Goal: Task Accomplishment & Management: Manage account settings

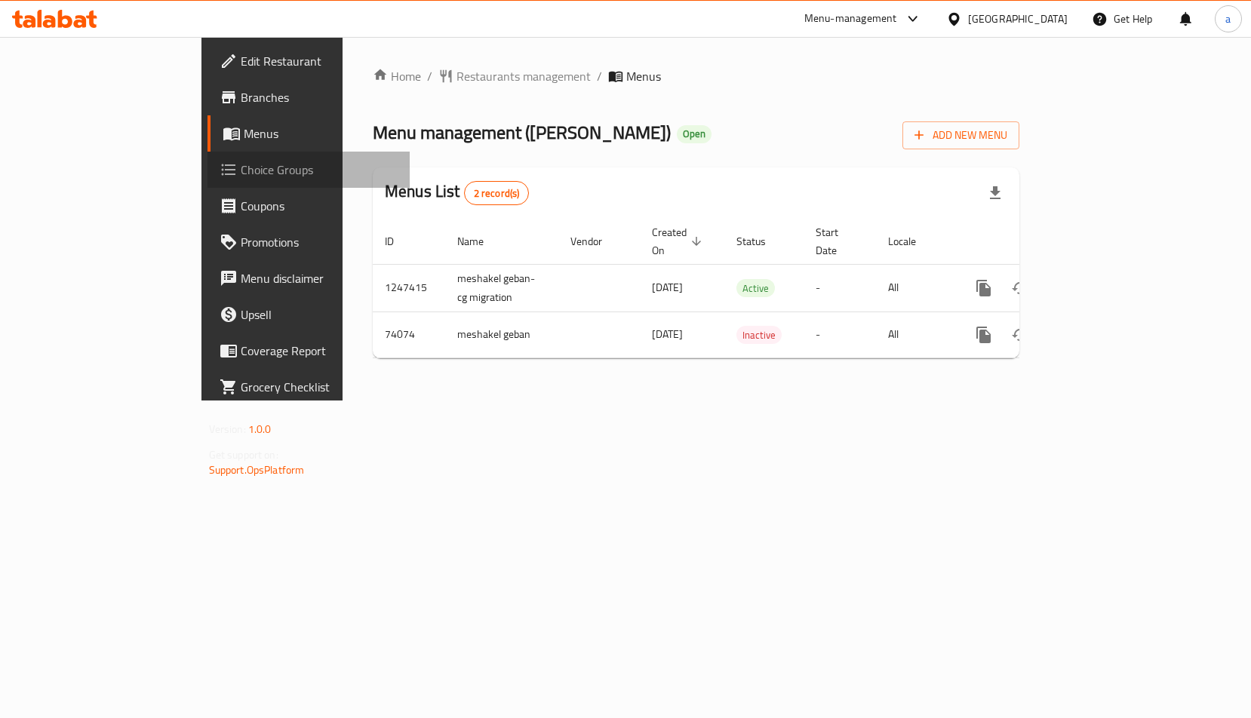
click at [241, 174] on span "Choice Groups" at bounding box center [320, 170] width 158 height 18
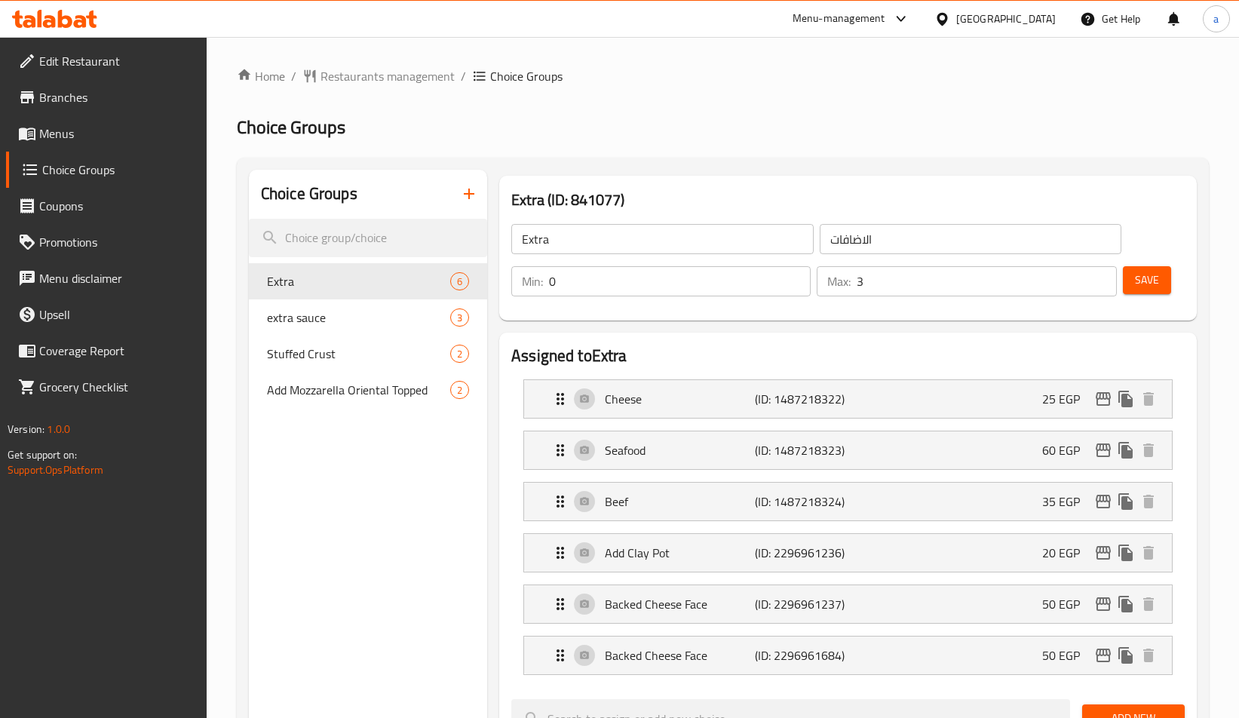
drag, startPoint x: 575, startPoint y: 109, endPoint x: 569, endPoint y: 136, distance: 27.8
click at [572, 129] on div "Home / Restaurants management / Choice Groups Choice Groups Choice Groups Extra…" at bounding box center [723, 717] width 972 height 1301
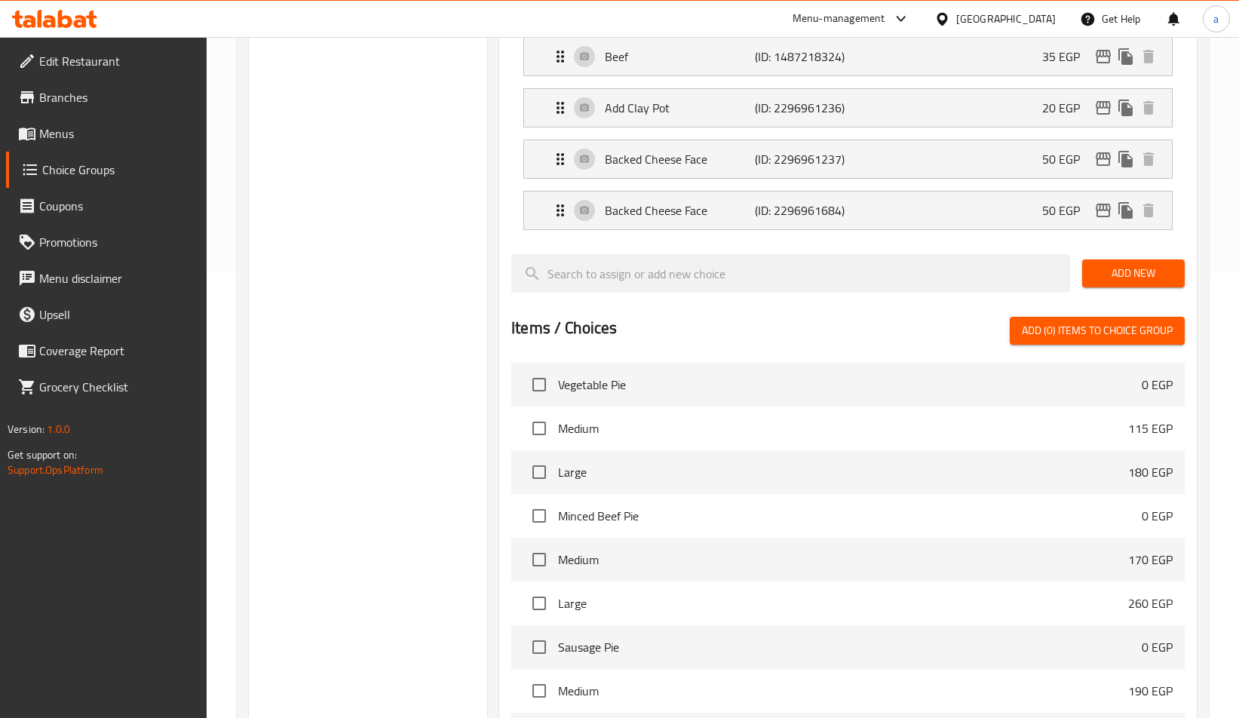
scroll to position [228, 0]
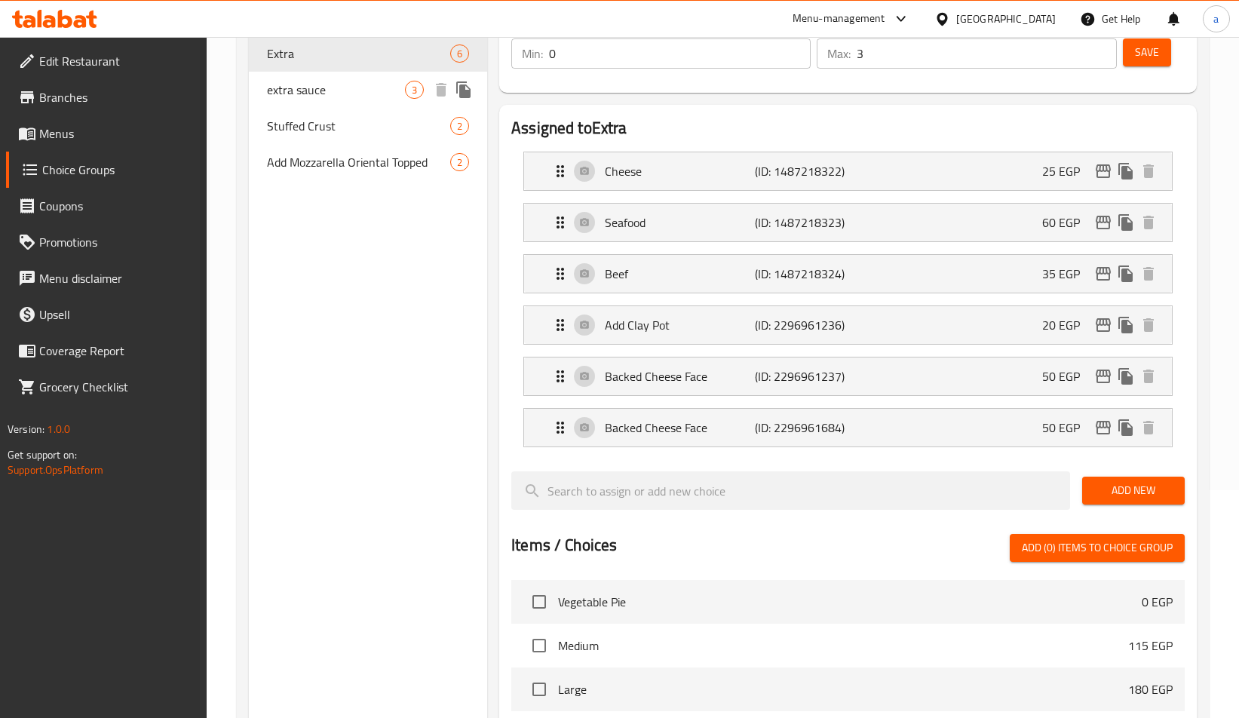
drag, startPoint x: 335, startPoint y: 89, endPoint x: 569, endPoint y: 127, distance: 237.0
click at [335, 89] on span "extra sauce" at bounding box center [336, 90] width 138 height 18
type input "extra sauce"
type input "اضافه صوص"
type input "1"
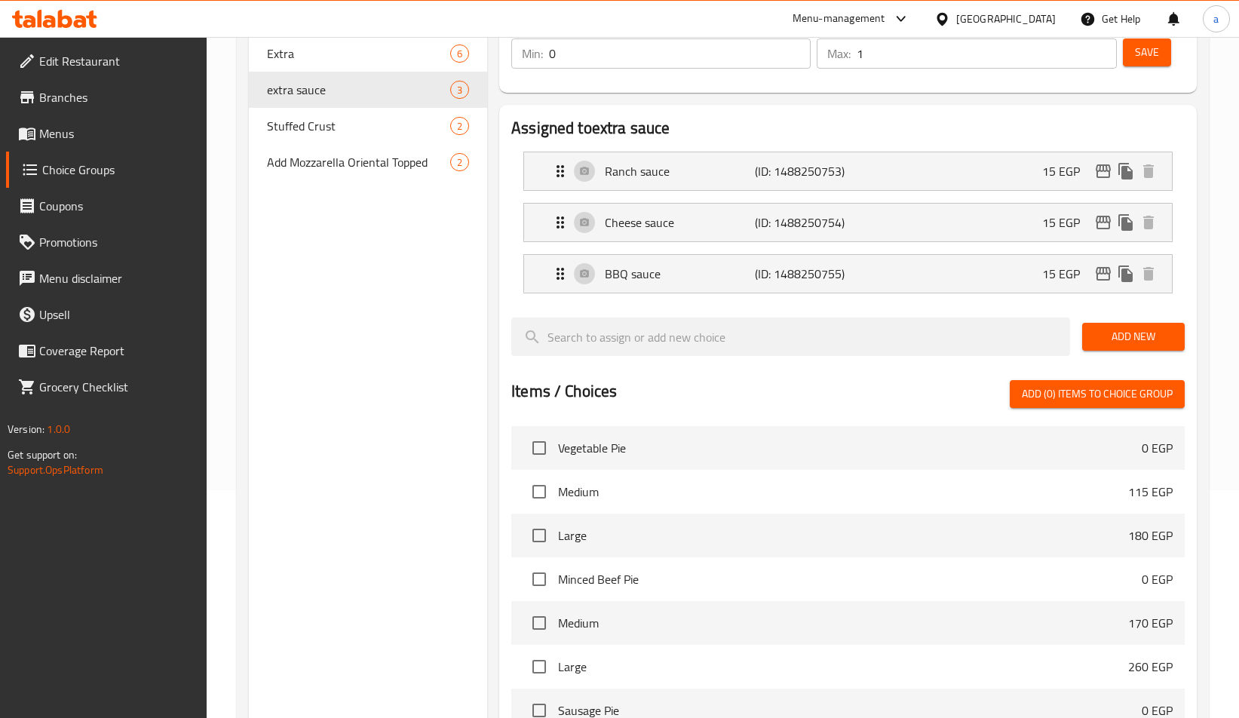
click at [629, 109] on div "Assigned to extra sauce Ranch sauce (ID: 1488250753) 15 EGP Name (En) Ranch sau…" at bounding box center [848, 484] width 698 height 758
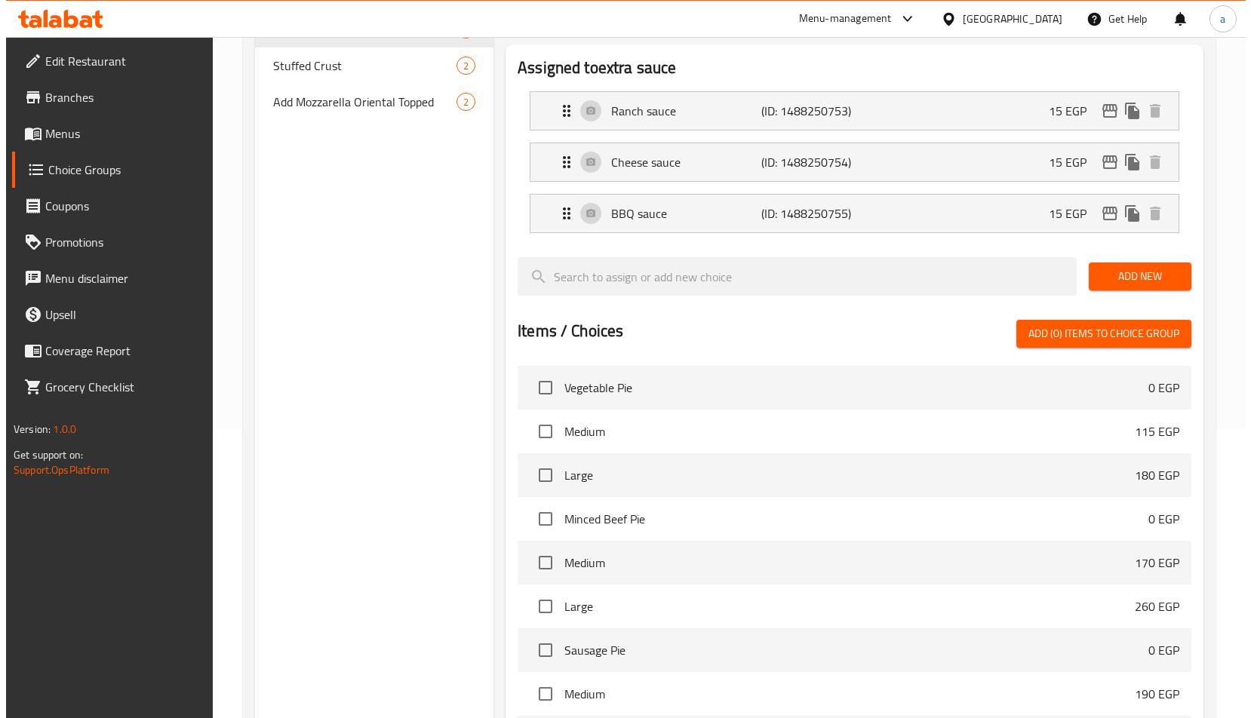
scroll to position [0, 0]
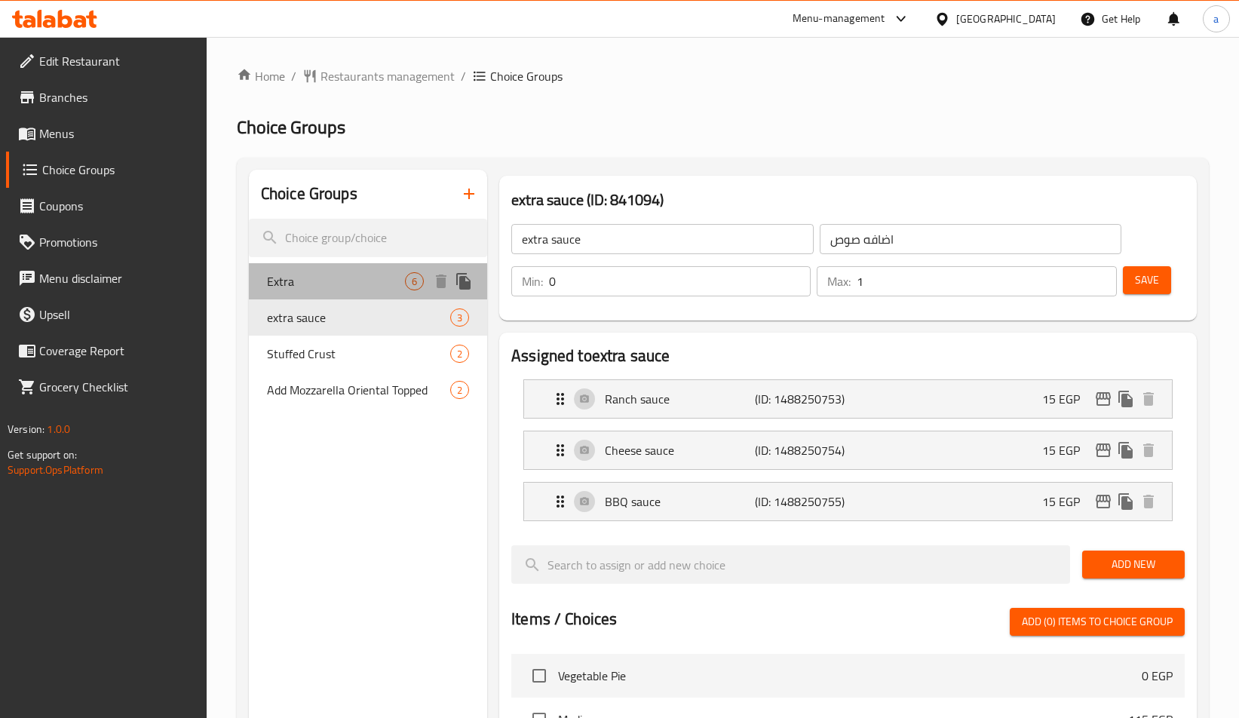
click at [355, 281] on span "Extra" at bounding box center [336, 281] width 138 height 18
type input "Extra"
type input "الاضافات"
type input "3"
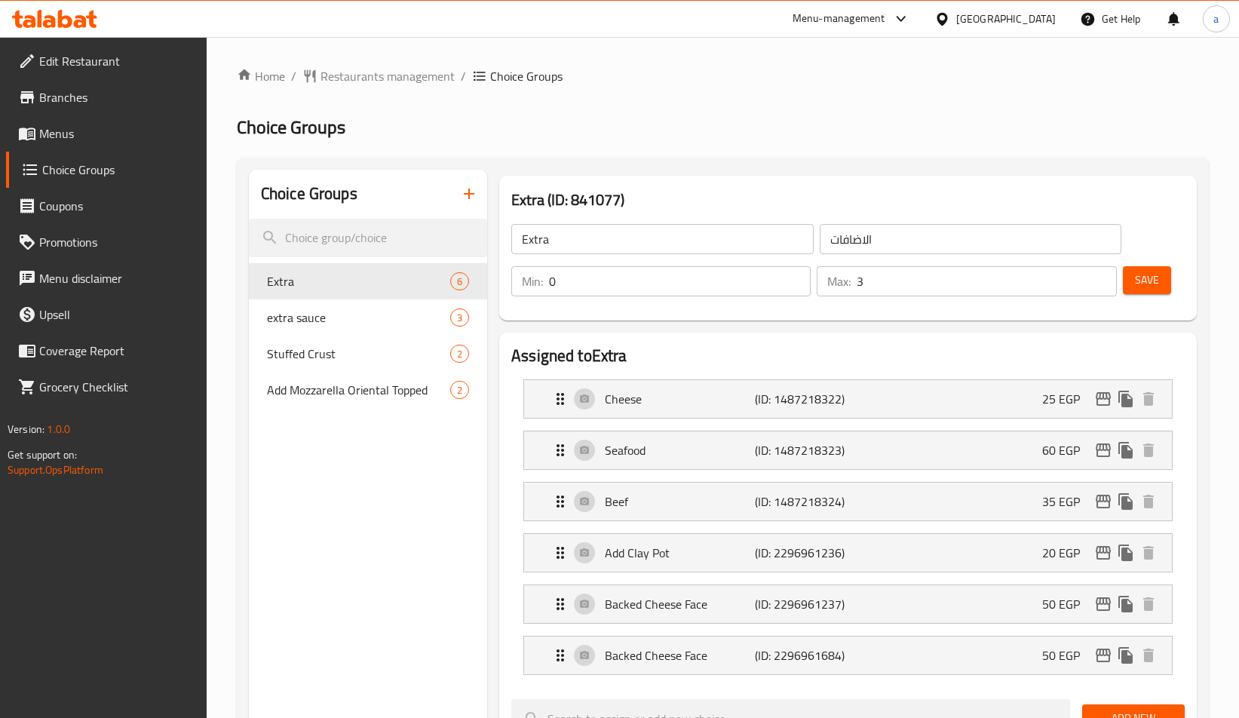
click at [587, 119] on h2 "Choice Groups" at bounding box center [723, 127] width 972 height 24
drag, startPoint x: 335, startPoint y: 330, endPoint x: 900, endPoint y: 179, distance: 584.8
click at [335, 330] on div "extra sauce 3" at bounding box center [368, 317] width 238 height 36
type input "extra sauce"
type input "اضافه صوص"
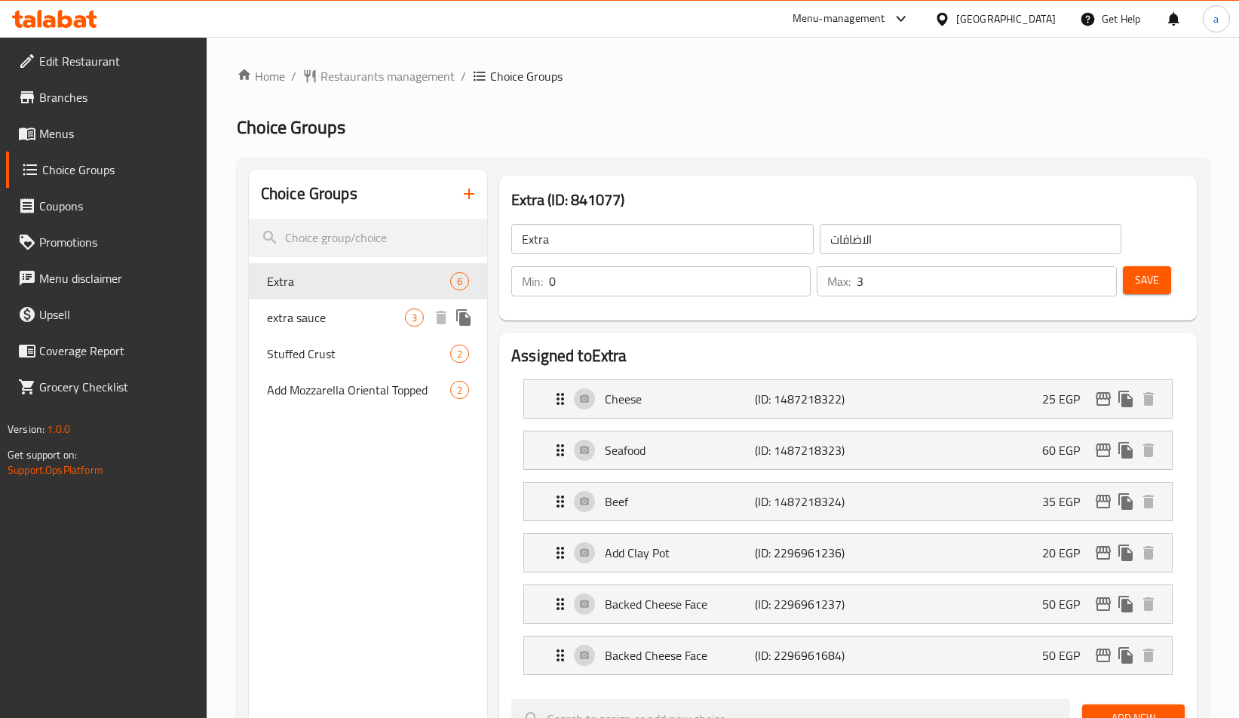
type input "1"
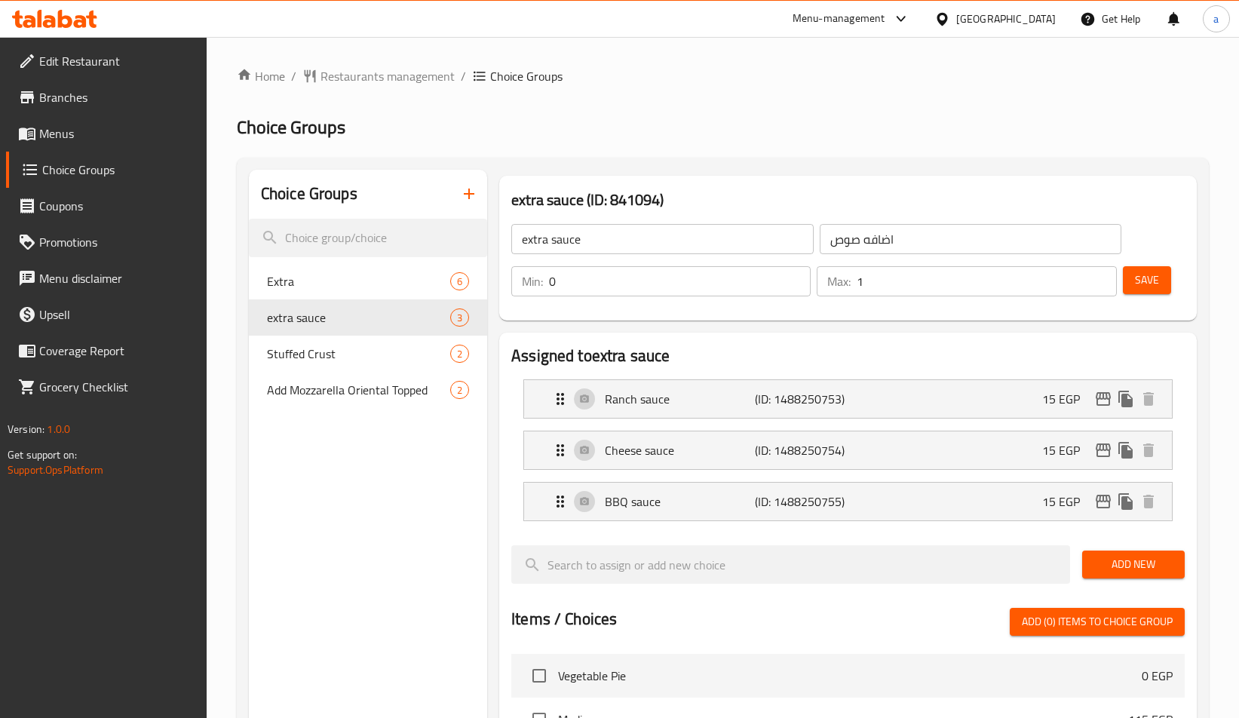
click at [929, 133] on h2 "Choice Groups" at bounding box center [723, 127] width 972 height 24
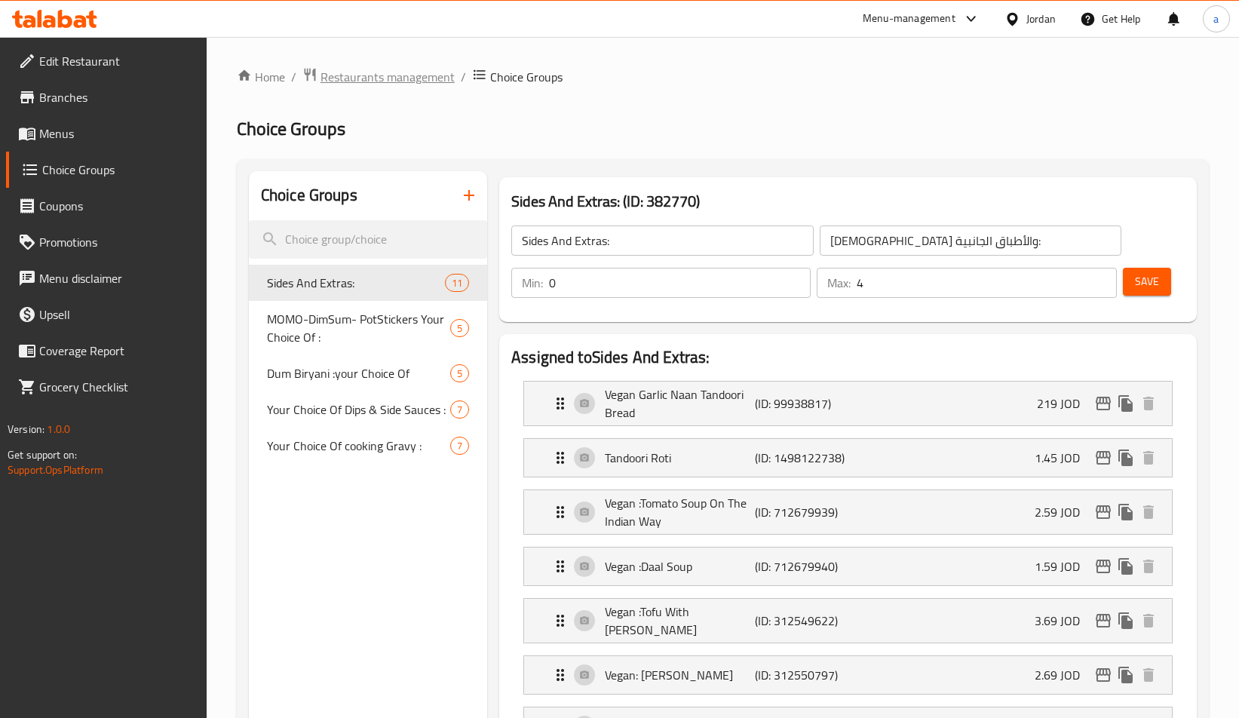
click at [356, 82] on span "Restaurants management" at bounding box center [388, 77] width 134 height 18
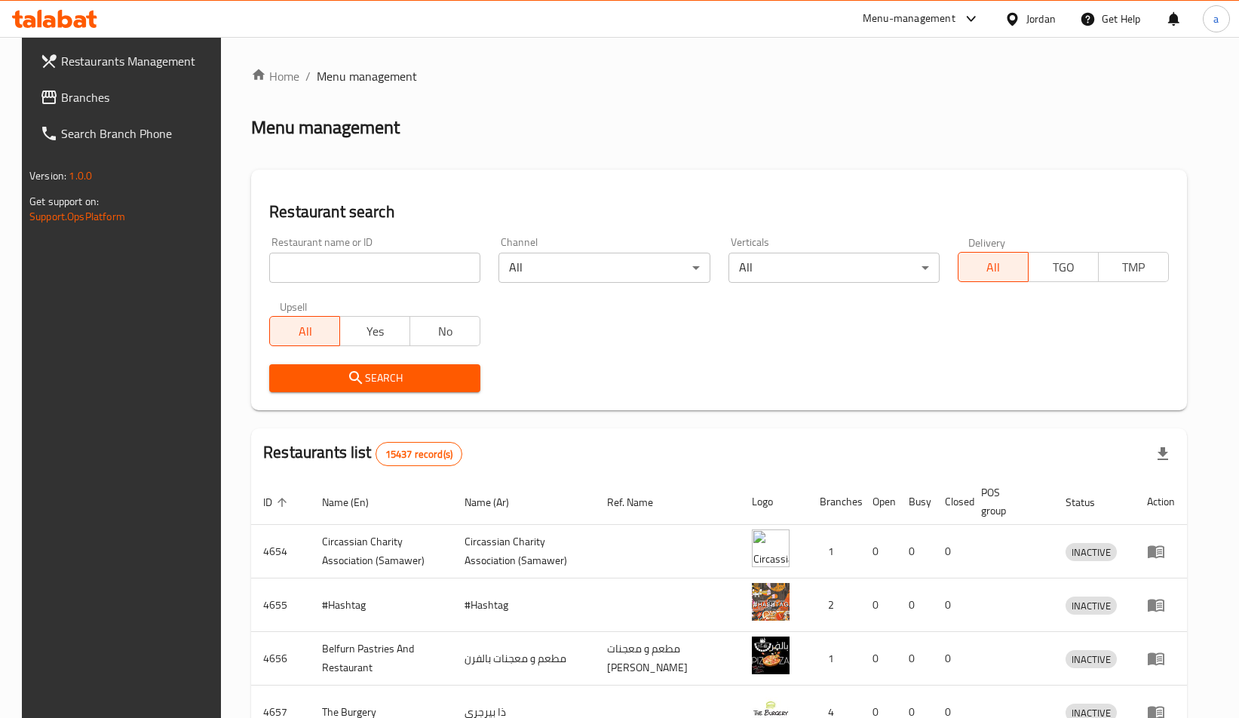
click at [116, 94] on span "Branches" at bounding box center [138, 97] width 155 height 18
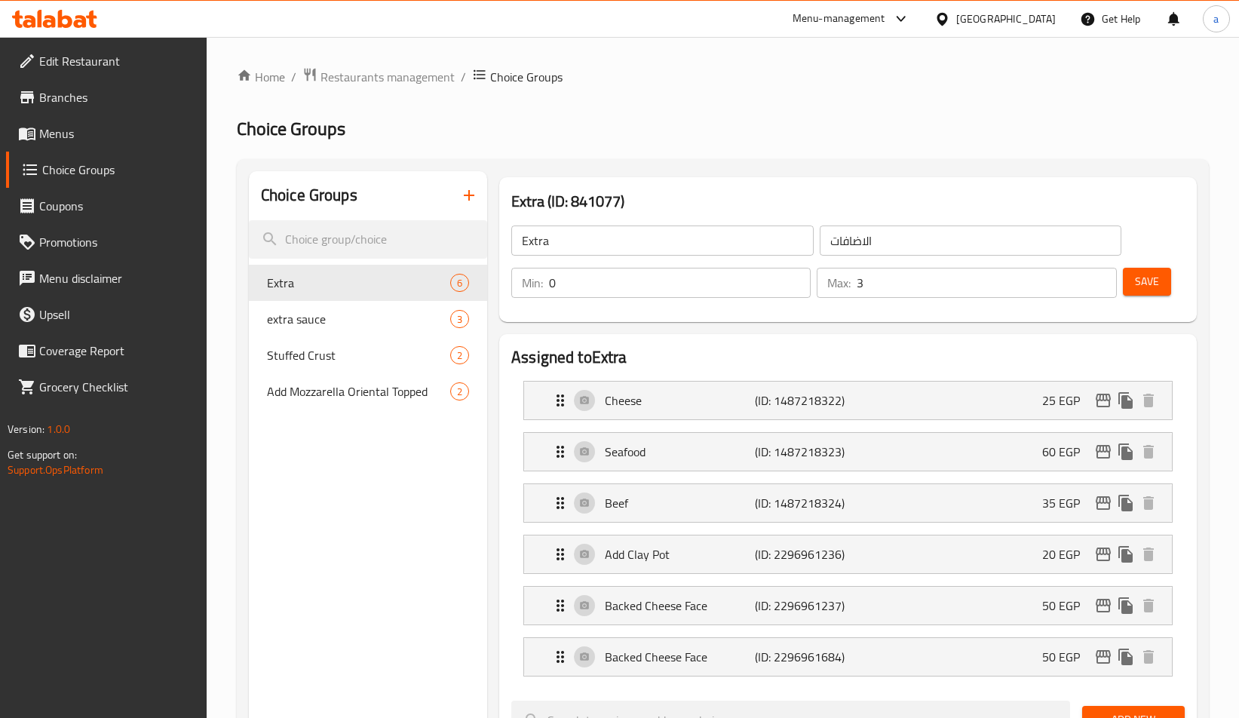
click at [862, 112] on div "Home / Restaurants management / Choice Groups Choice Groups Choice Groups Extra…" at bounding box center [723, 718] width 972 height 1303
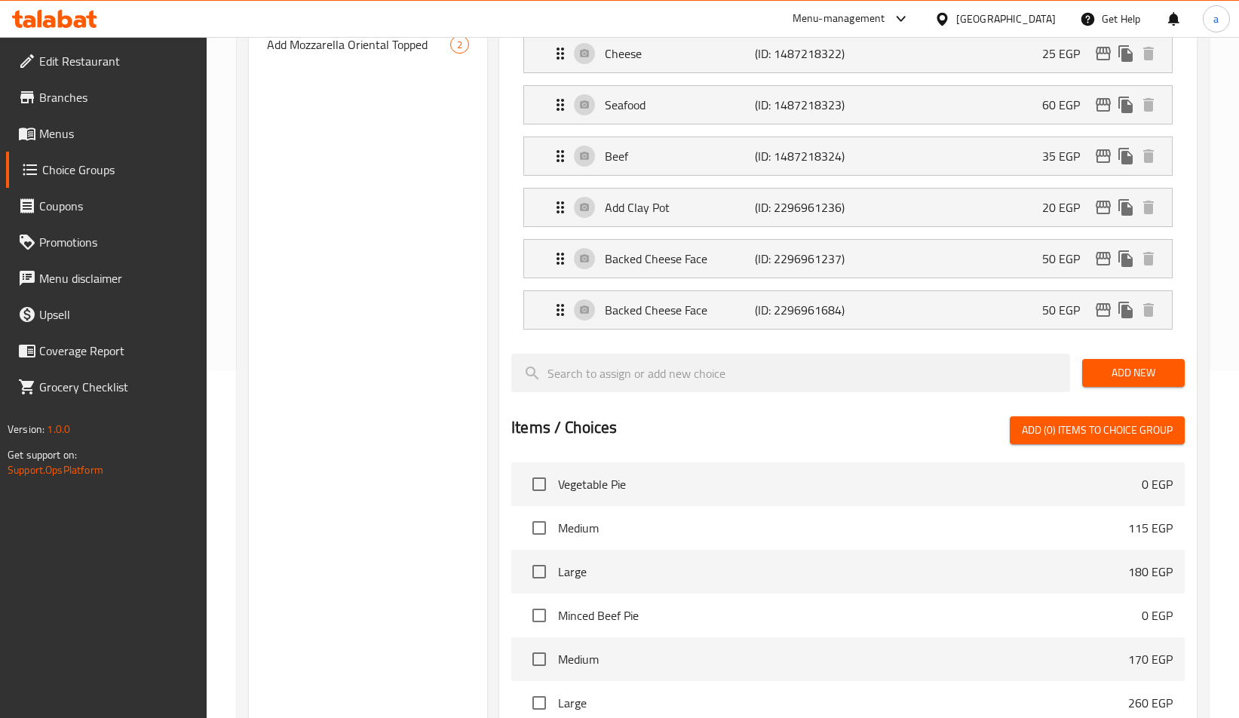
scroll to position [154, 0]
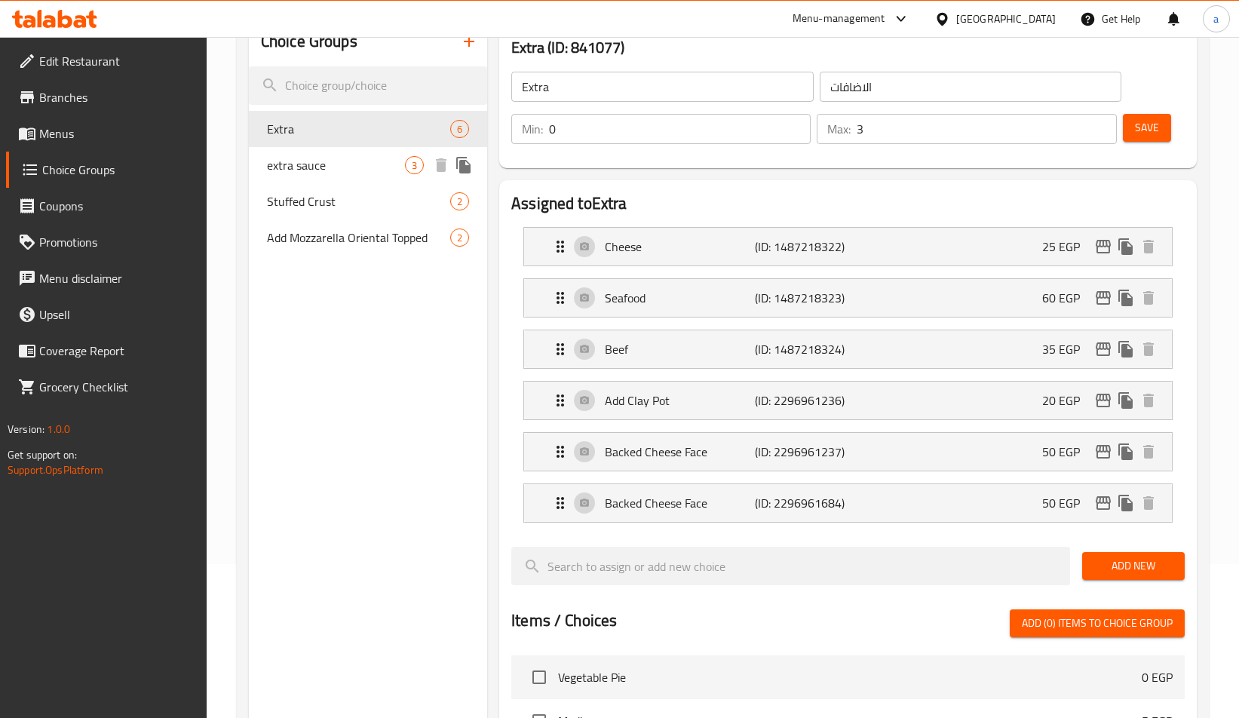
drag, startPoint x: 336, startPoint y: 150, endPoint x: 436, endPoint y: 143, distance: 100.6
click at [336, 150] on div "extra sauce 3" at bounding box center [368, 165] width 238 height 36
type input "extra sauce"
type input "اضافه صوص"
type input "1"
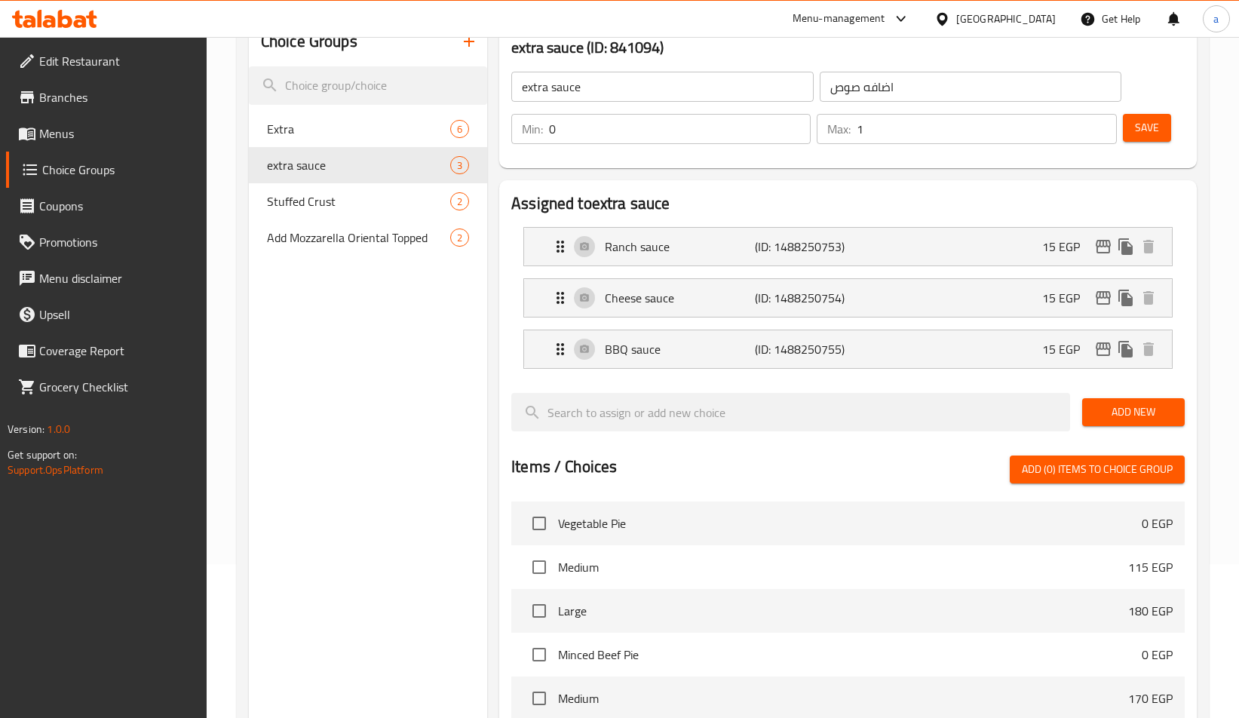
click at [682, 52] on h3 "extra sauce (ID: 841094)" at bounding box center [848, 47] width 674 height 24
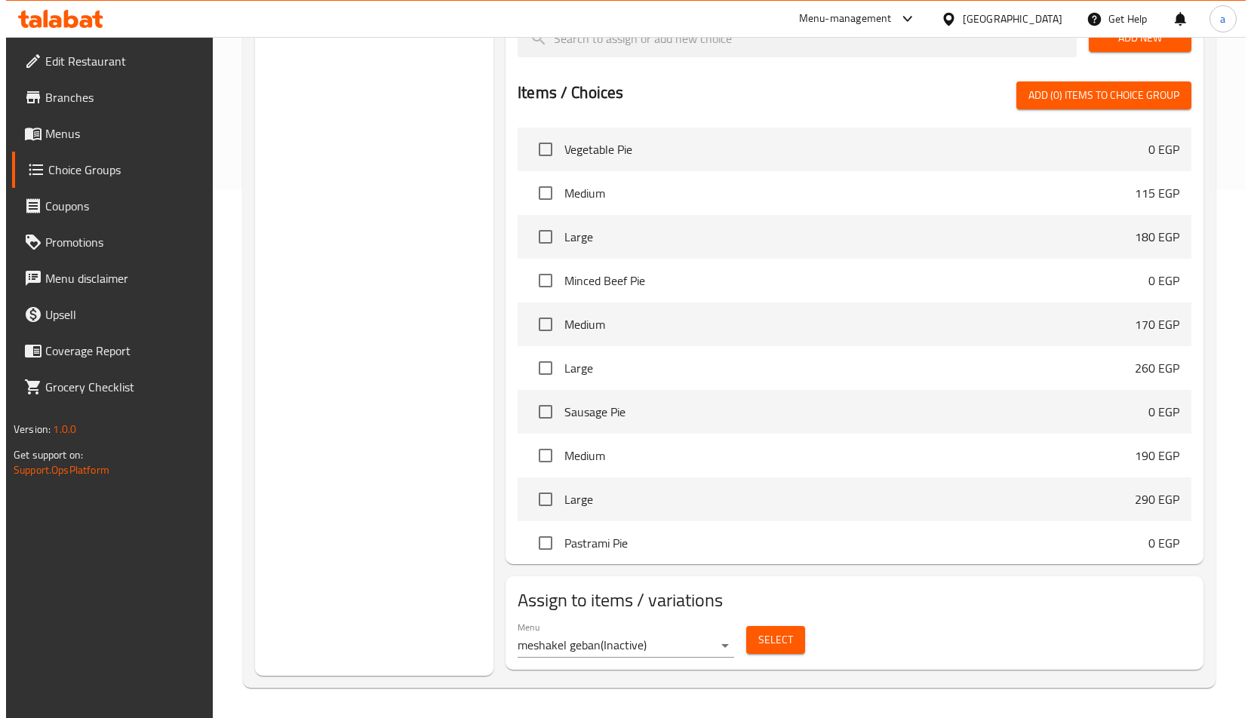
scroll to position [0, 0]
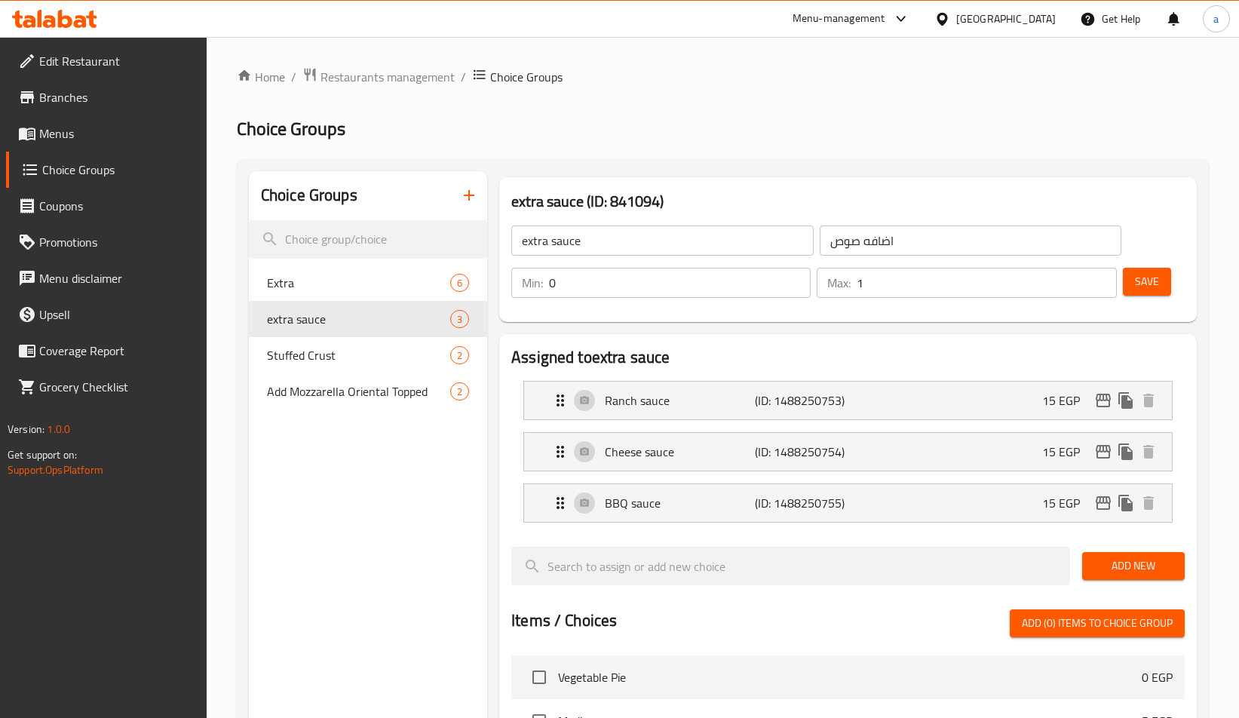
click at [606, 352] on h2 "Assigned to extra sauce" at bounding box center [848, 357] width 674 height 23
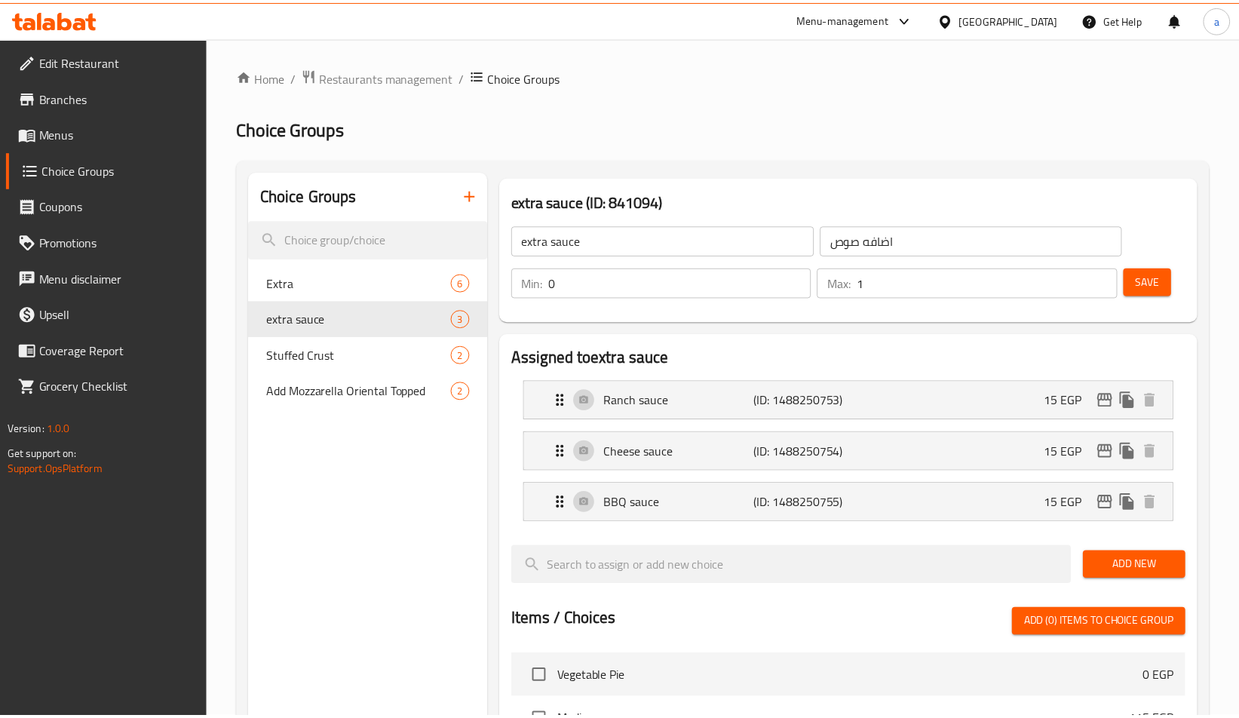
scroll to position [528, 0]
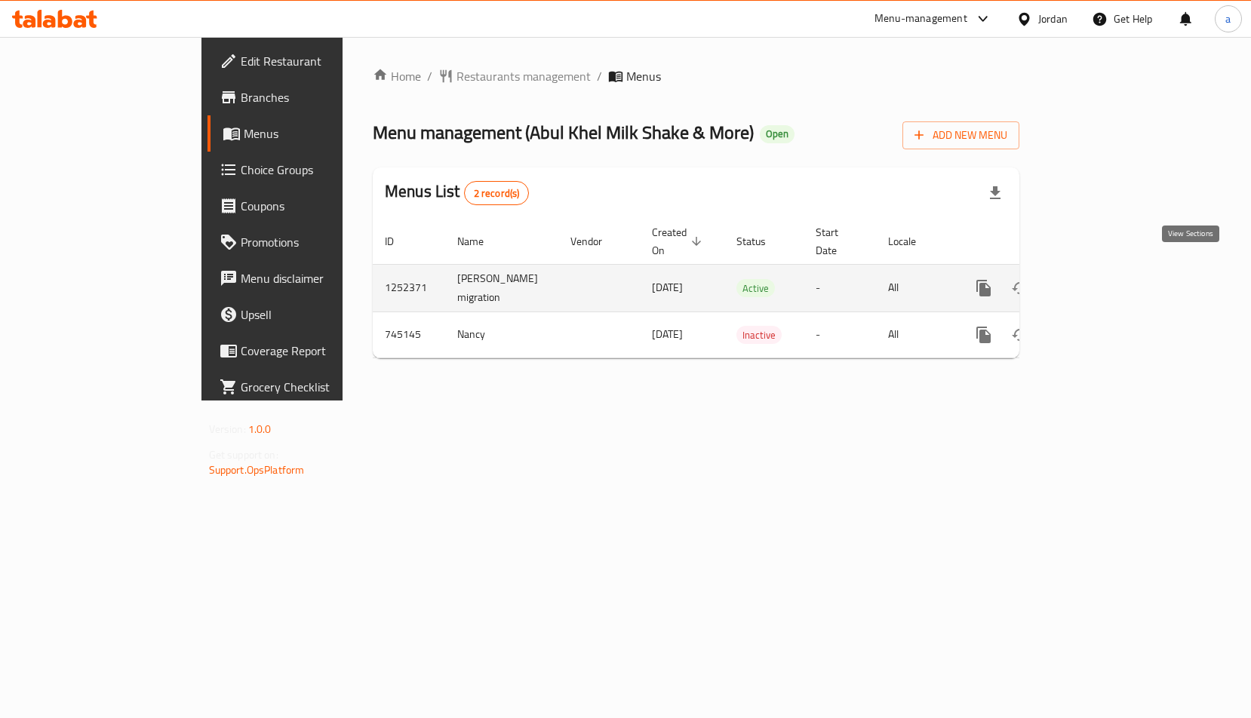
click at [1101, 279] on icon "enhanced table" at bounding box center [1092, 288] width 18 height 18
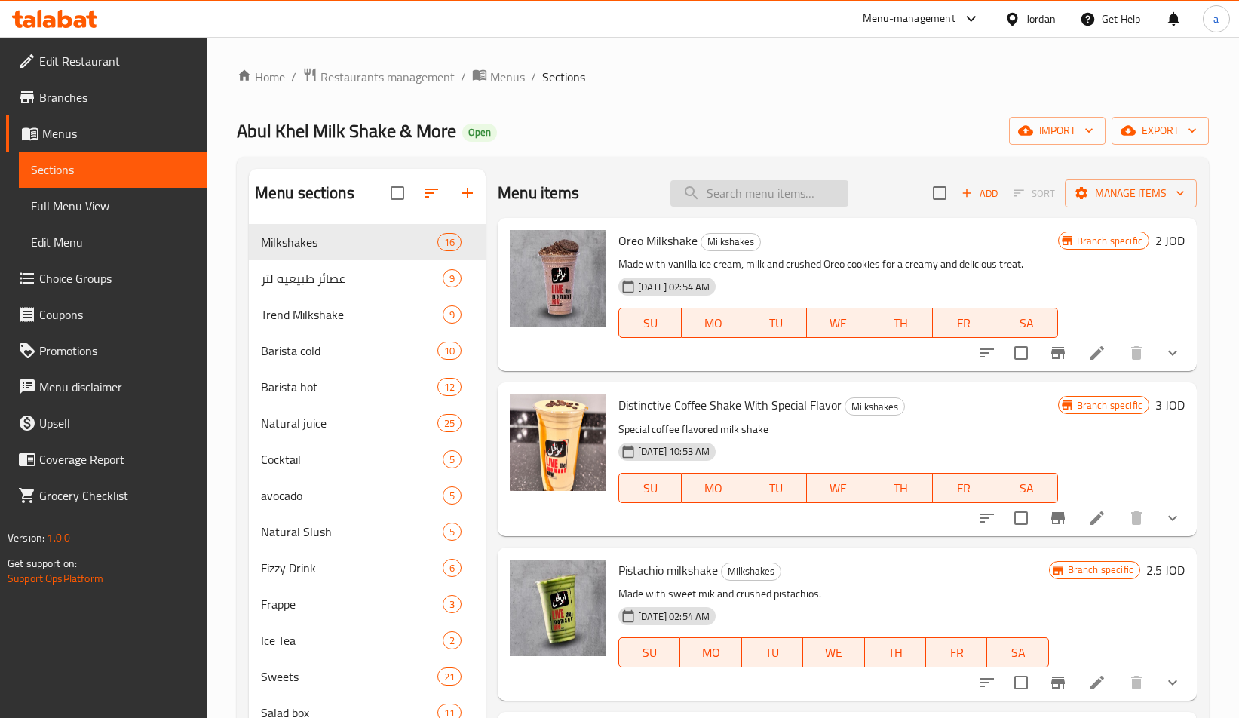
click at [711, 198] on input "search" at bounding box center [760, 193] width 178 height 26
paste input "مانجا سلاش"
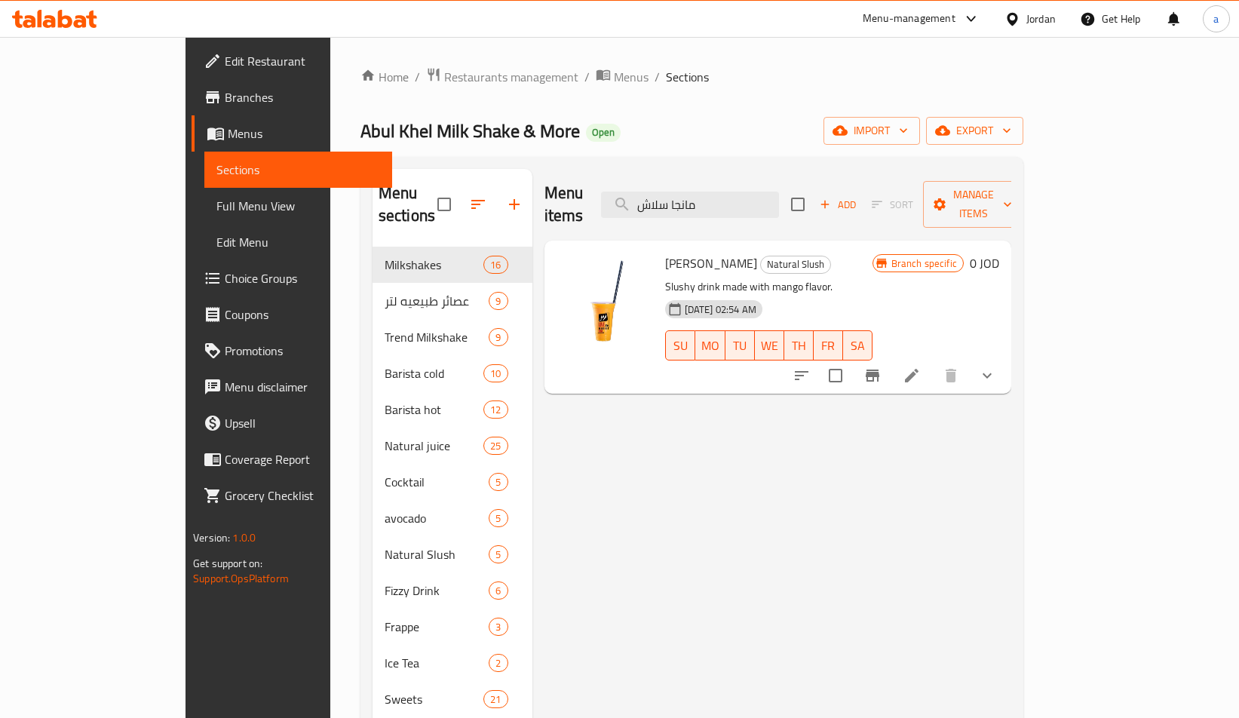
type input "مانجا سلاش"
click at [919, 369] on icon at bounding box center [912, 376] width 14 height 14
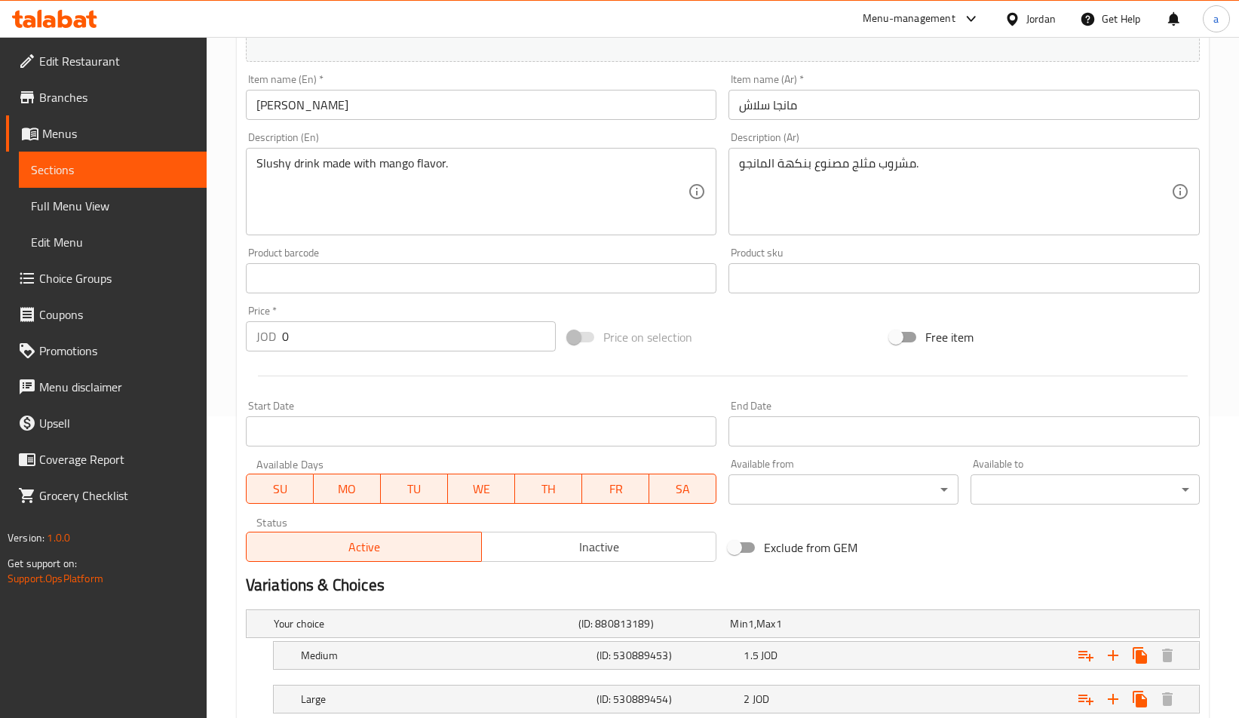
scroll to position [404, 0]
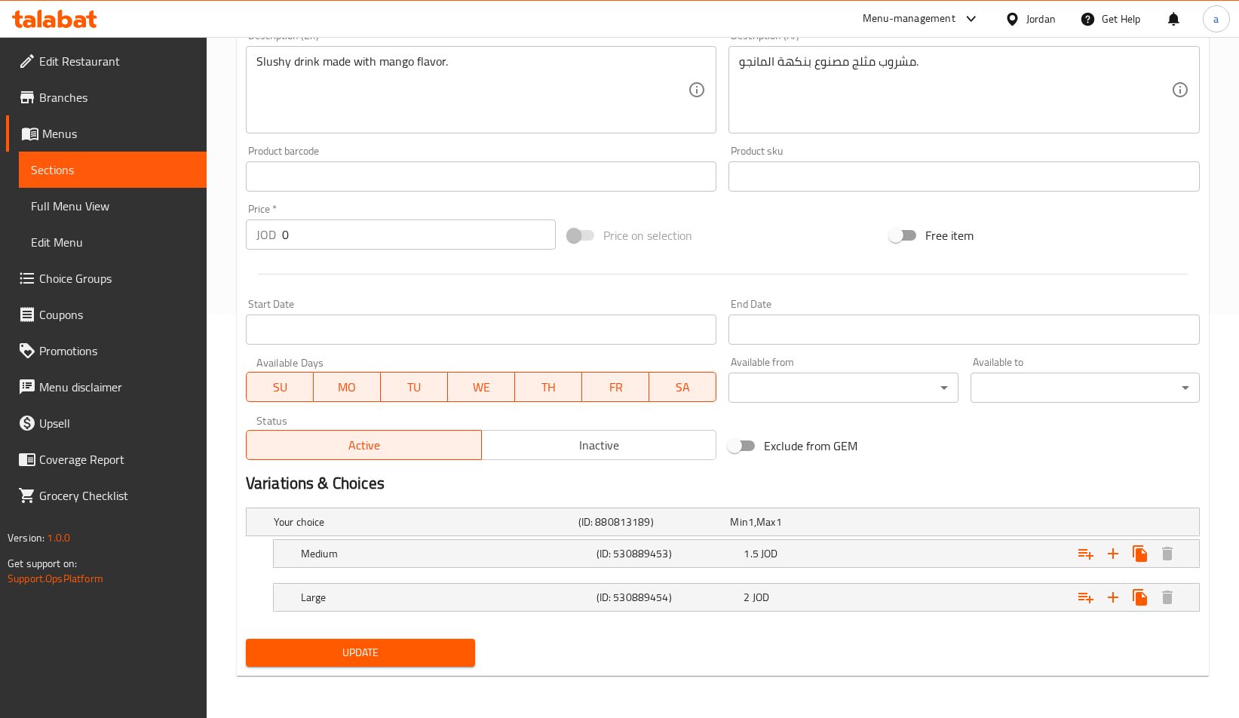
click at [569, 502] on div "Your choice (ID: 880813189) Min 1 , Max 1 Name (En) Your choice Name (En) Name …" at bounding box center [723, 567] width 966 height 131
click at [994, 473] on h2 "Variations & Choices" at bounding box center [723, 483] width 954 height 23
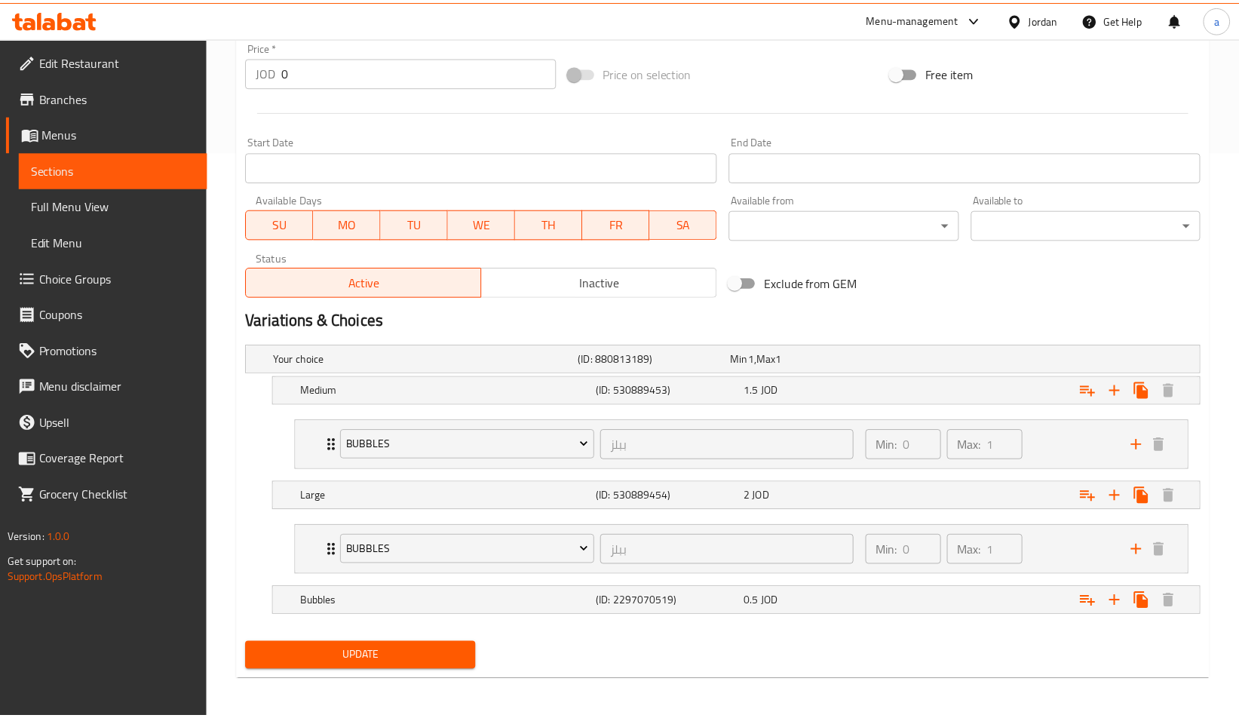
scroll to position [571, 0]
